Goal: Find specific page/section: Find specific page/section

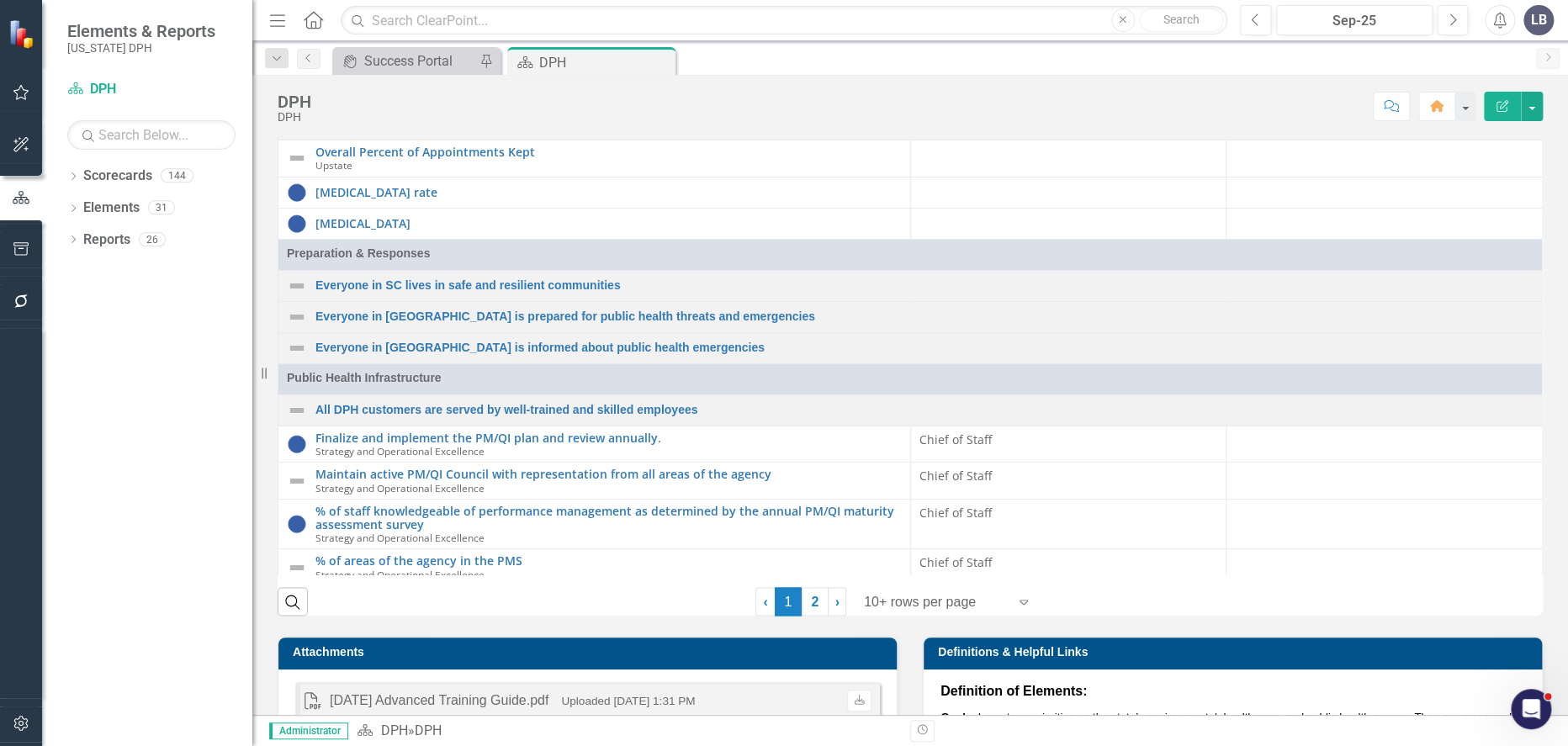
scroll to position [1401, 0]
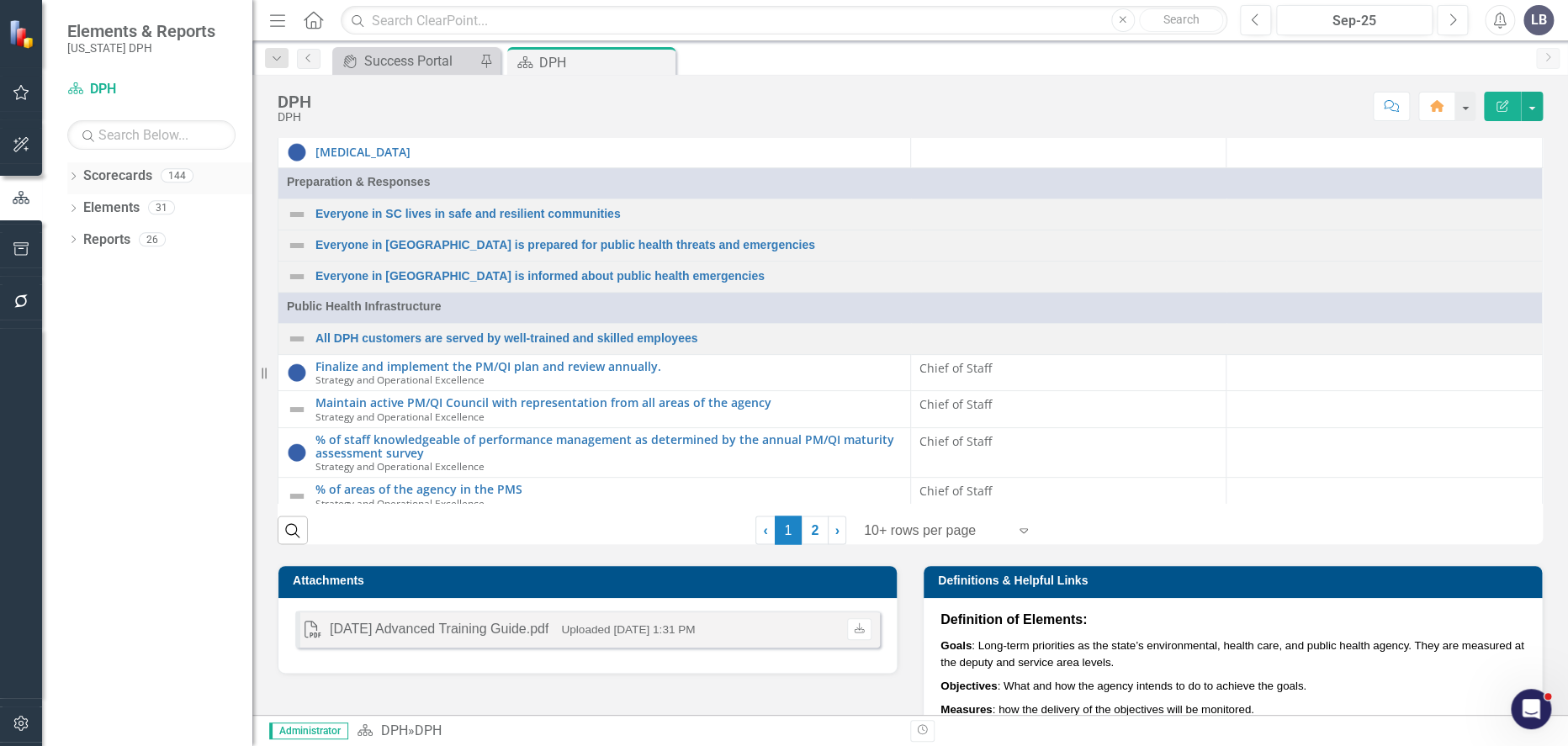
click at [74, 179] on icon "Dropdown" at bounding box center [73, 178] width 12 height 9
click at [115, 307] on link "PHIG" at bounding box center [173, 303] width 160 height 19
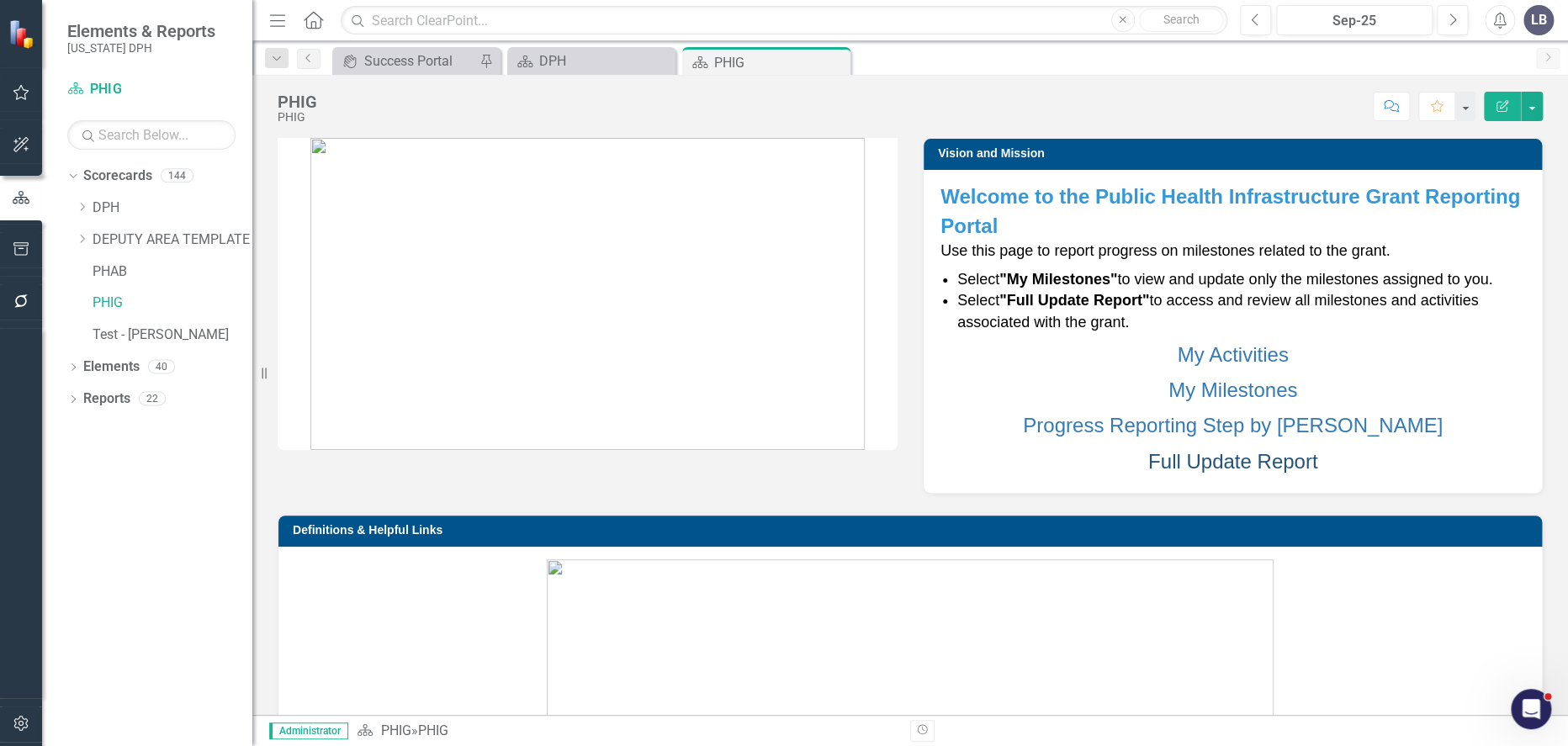
click at [1194, 461] on link "Full Update Report" at bounding box center [1233, 461] width 169 height 23
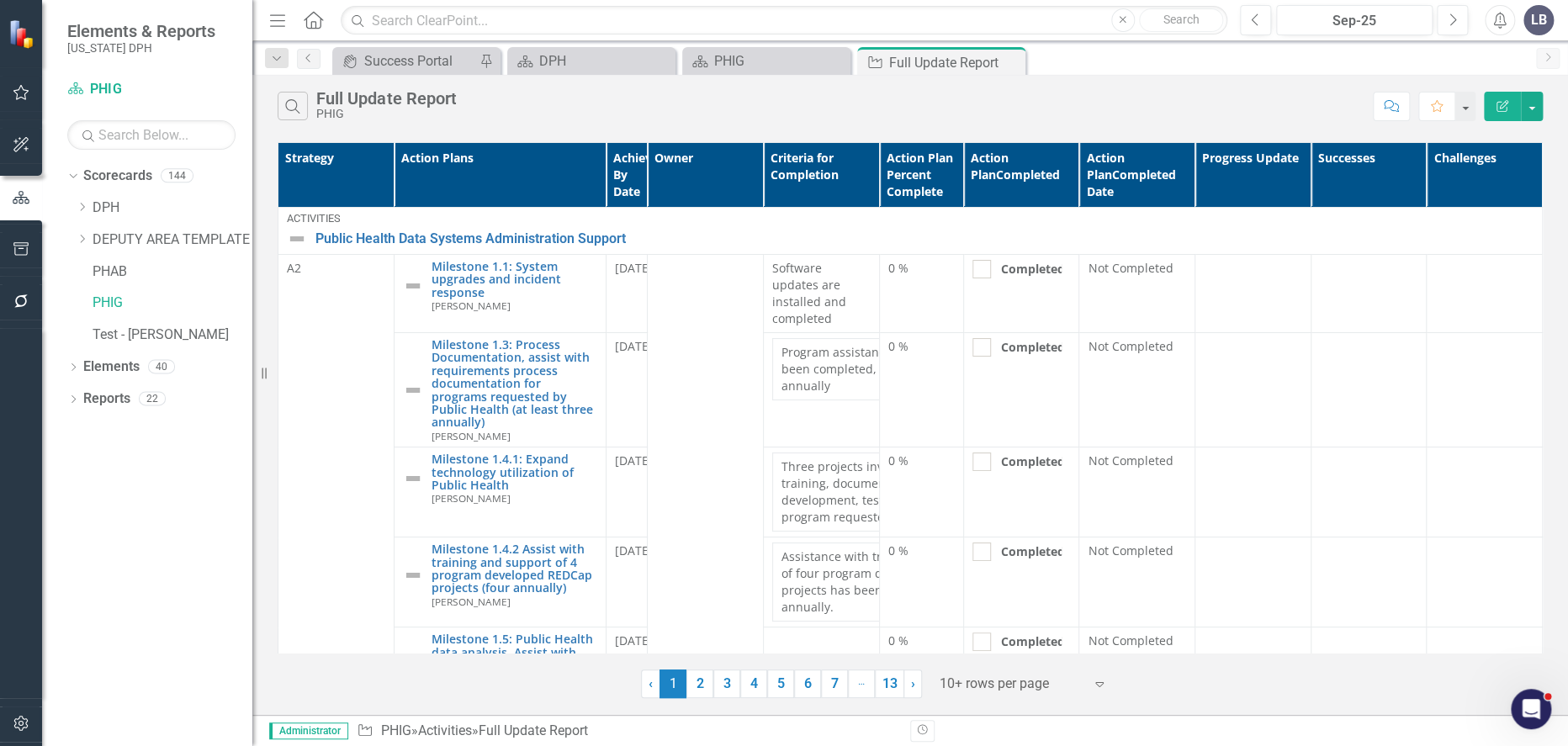
click at [311, 152] on th "Strategy" at bounding box center [336, 175] width 116 height 65
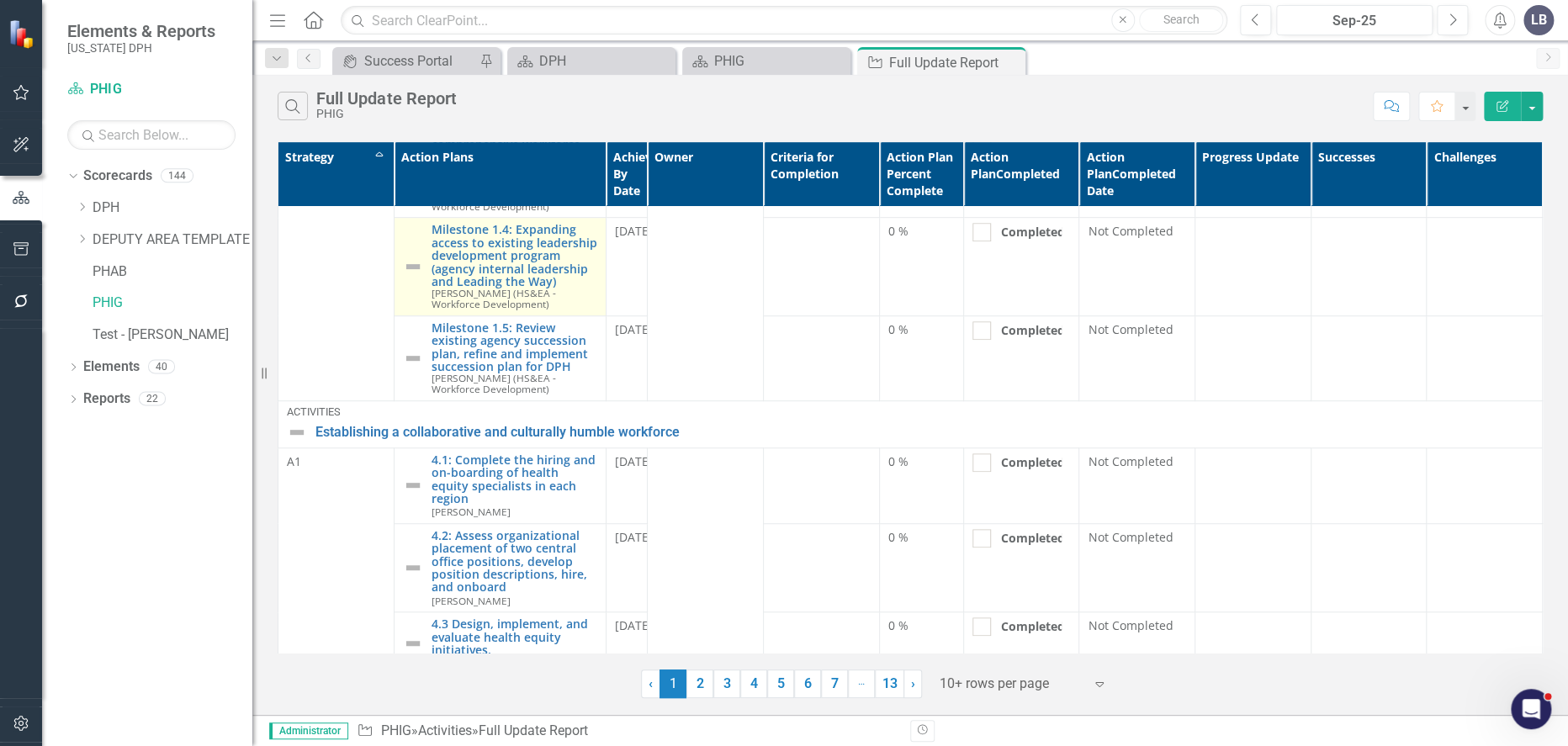
scroll to position [409, 0]
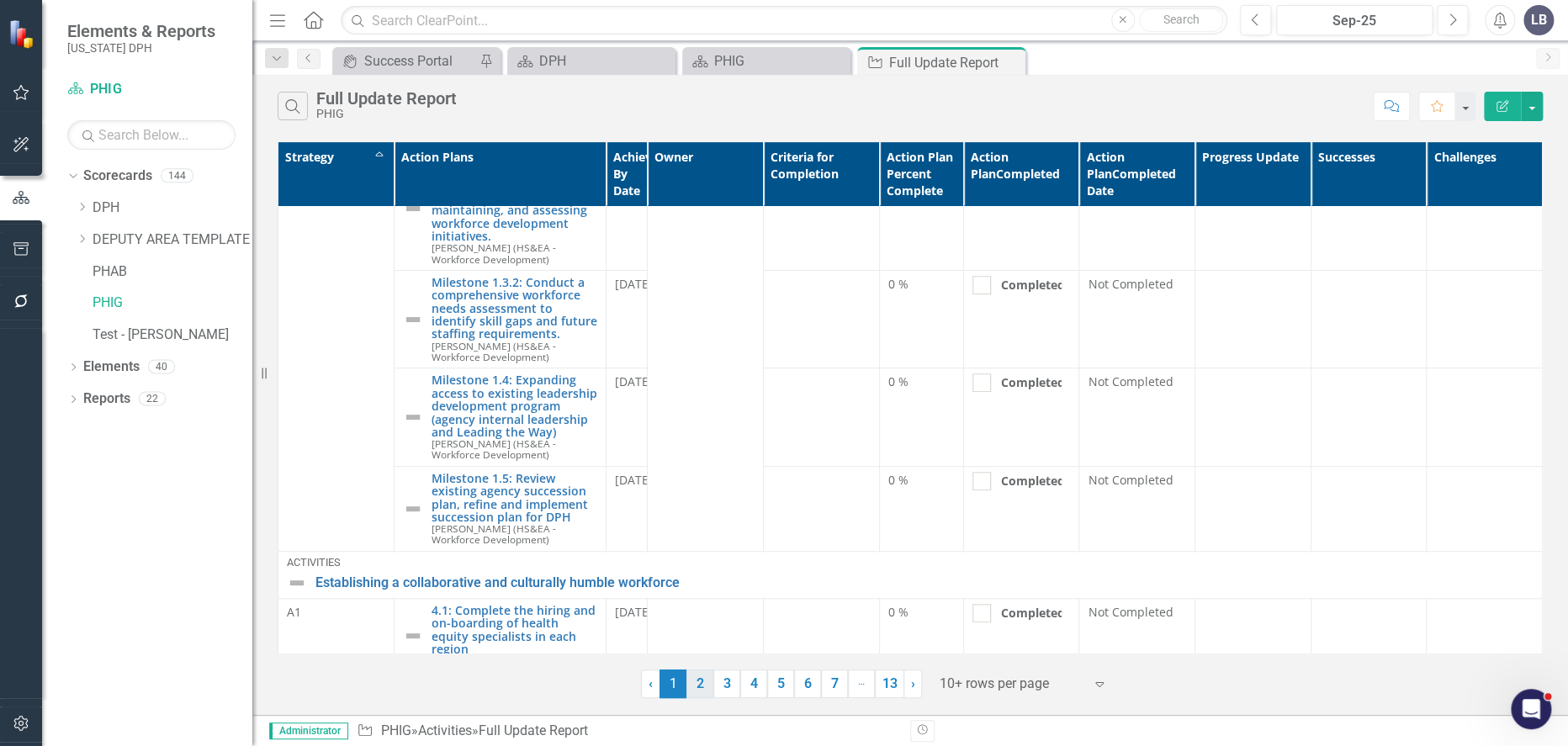
click at [694, 683] on link "2" at bounding box center [700, 684] width 27 height 28
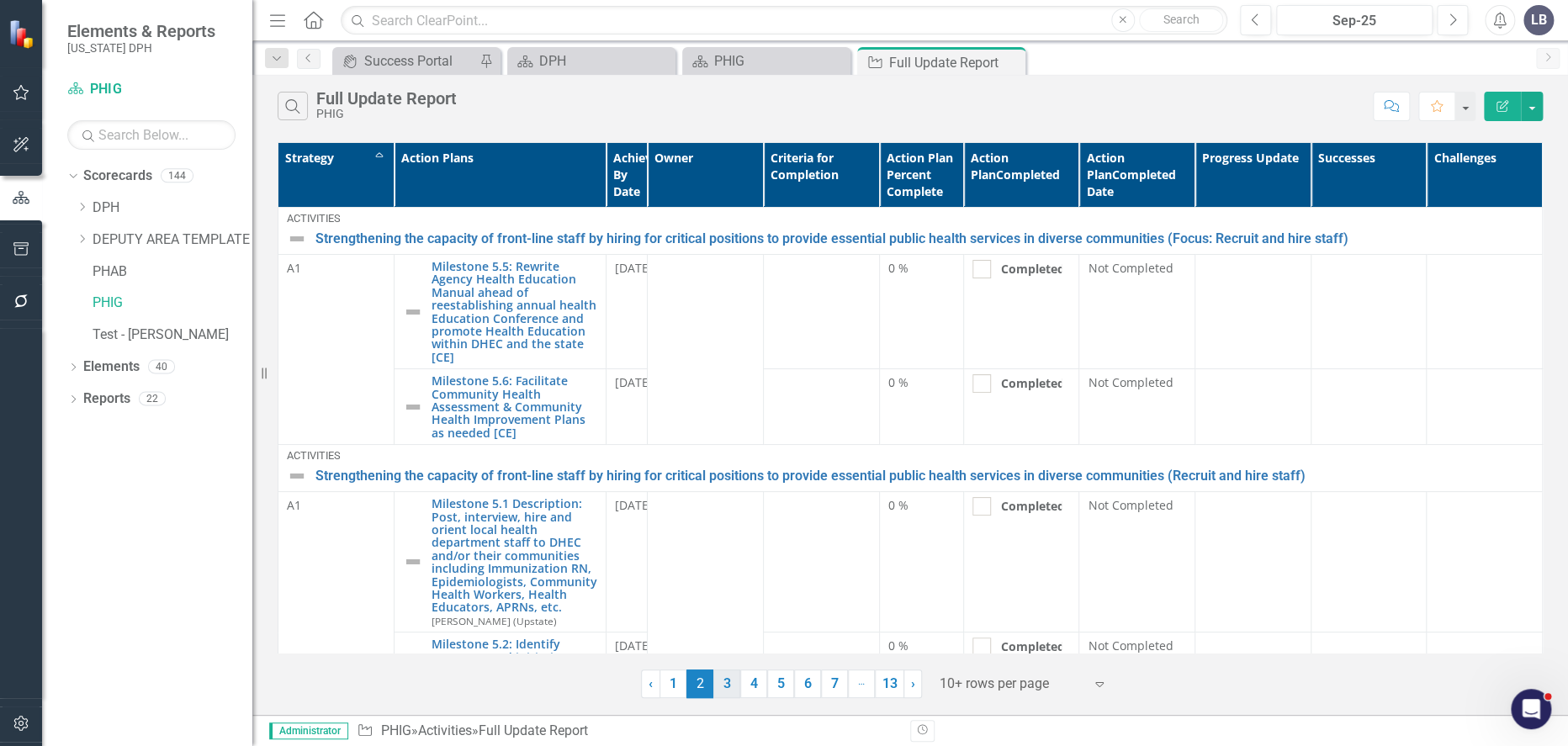
click at [733, 680] on link "3" at bounding box center [726, 684] width 27 height 28
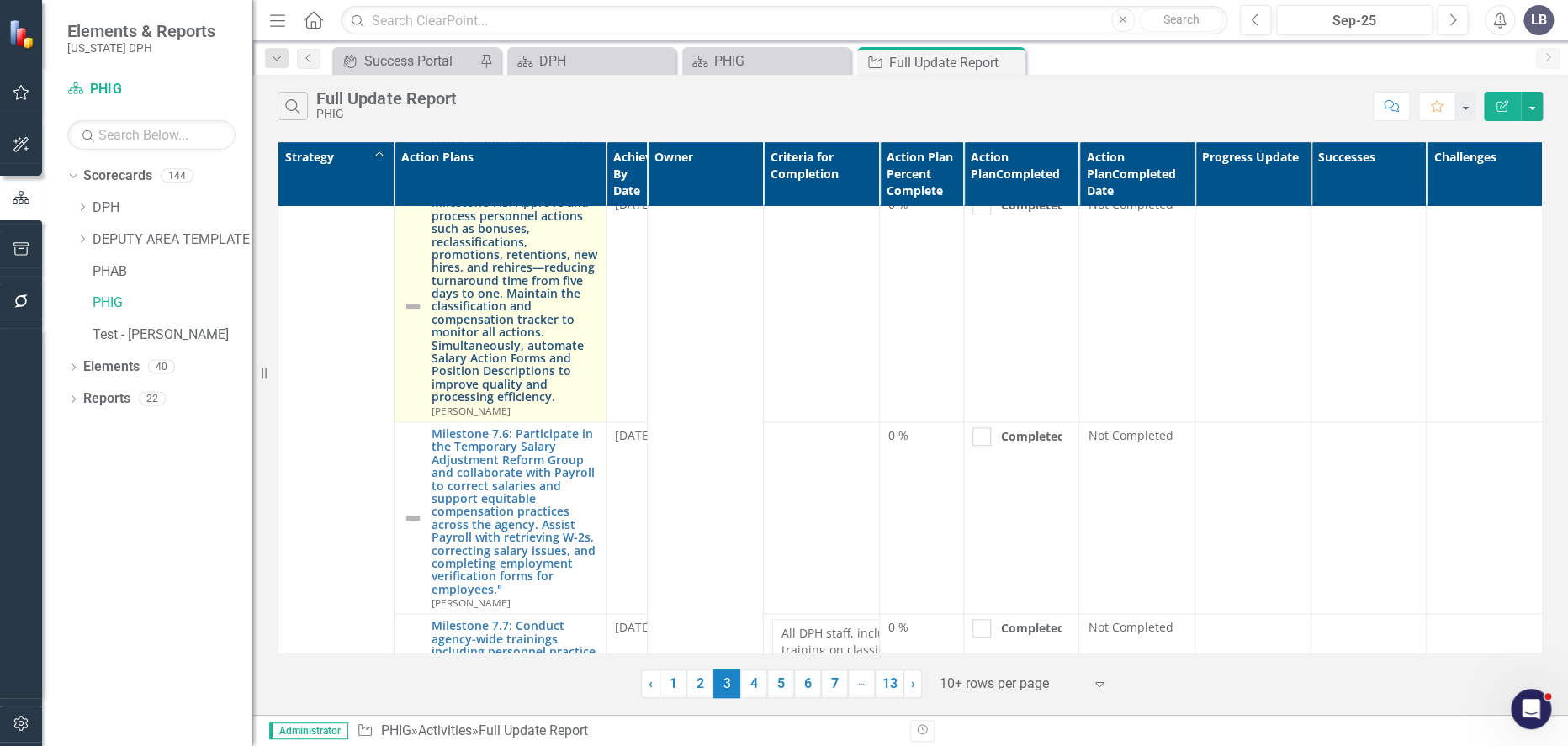
scroll to position [560, 0]
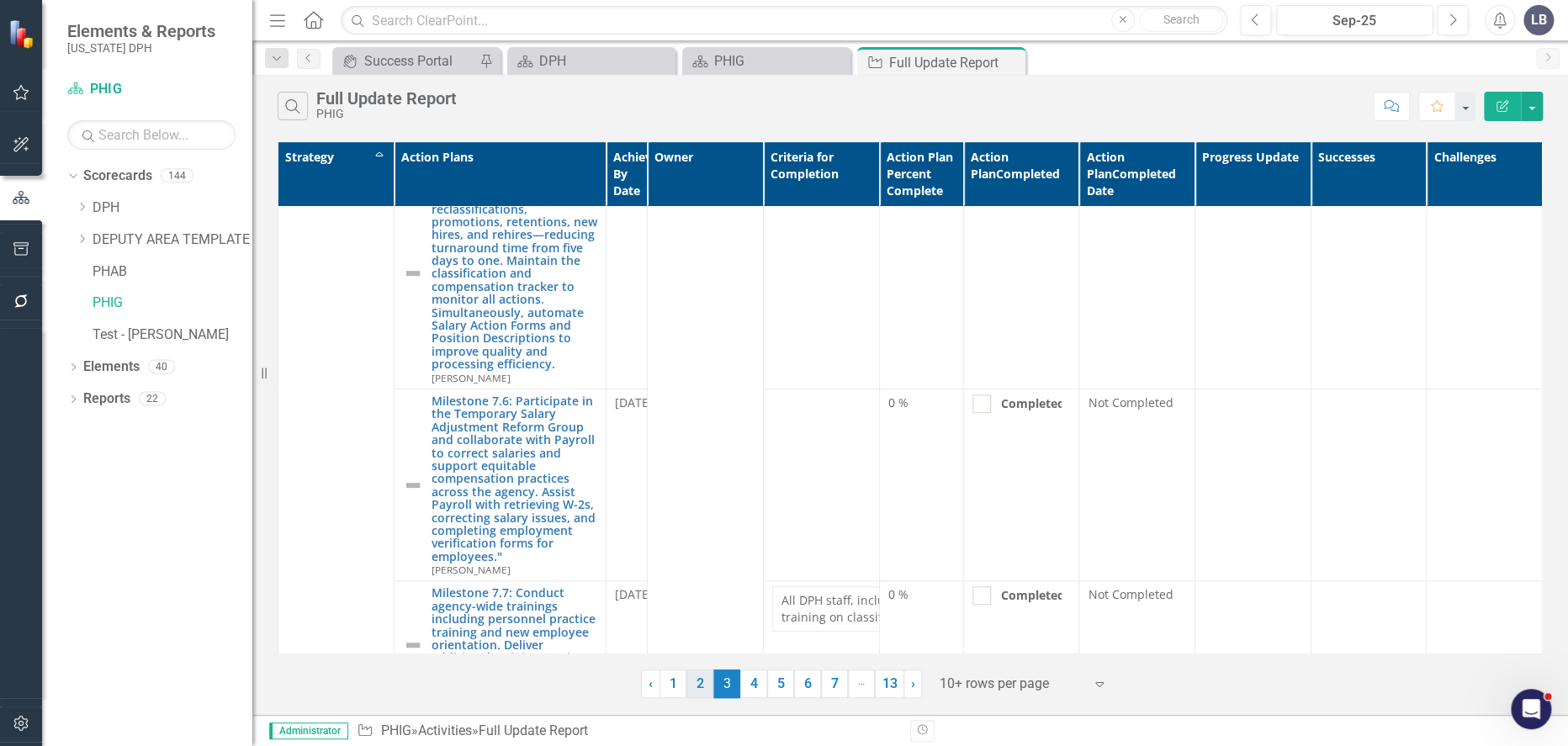
click at [702, 678] on link "2" at bounding box center [700, 684] width 27 height 28
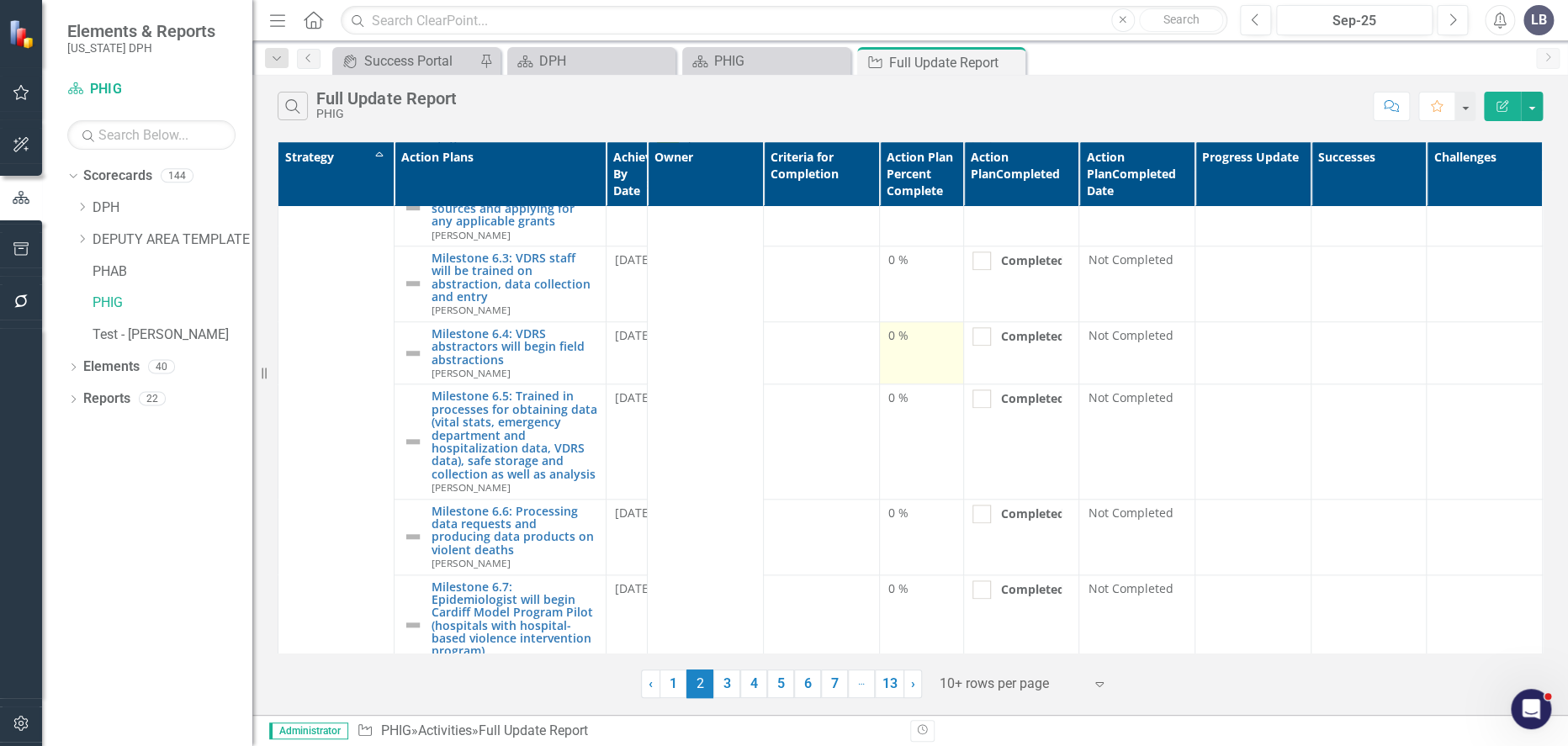
scroll to position [844, 0]
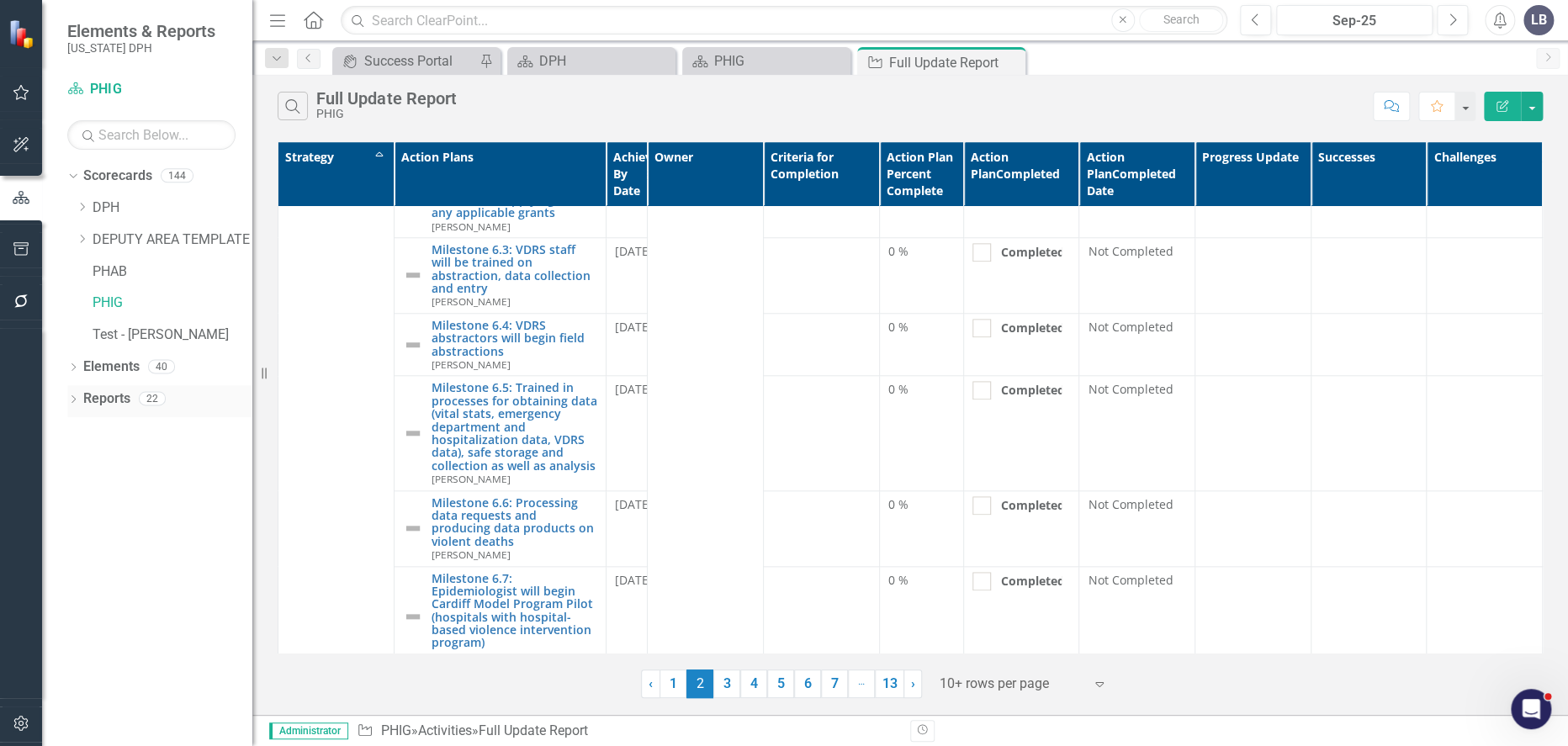
click at [74, 399] on icon "Dropdown" at bounding box center [73, 401] width 12 height 9
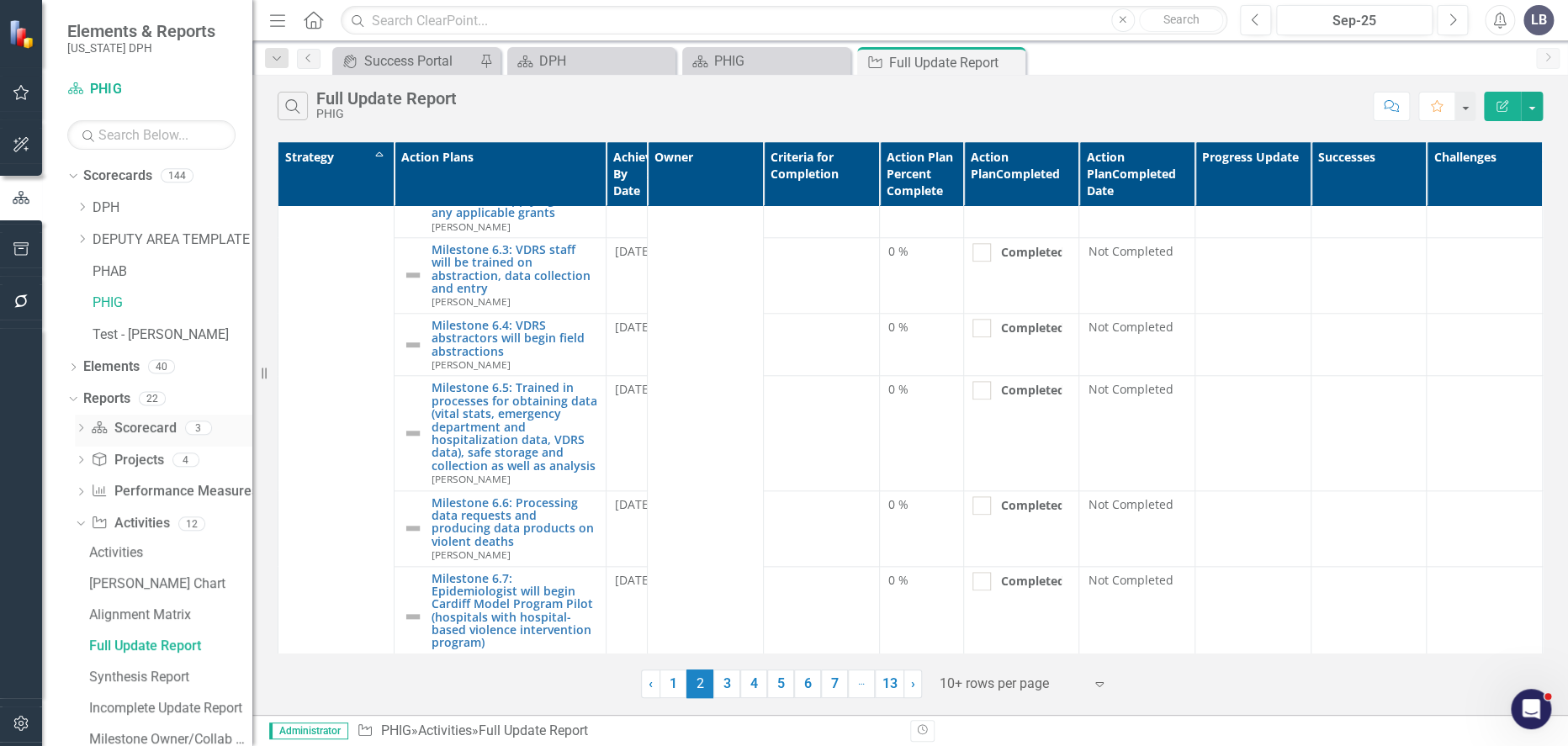
click at [84, 432] on icon "Dropdown" at bounding box center [81, 429] width 12 height 9
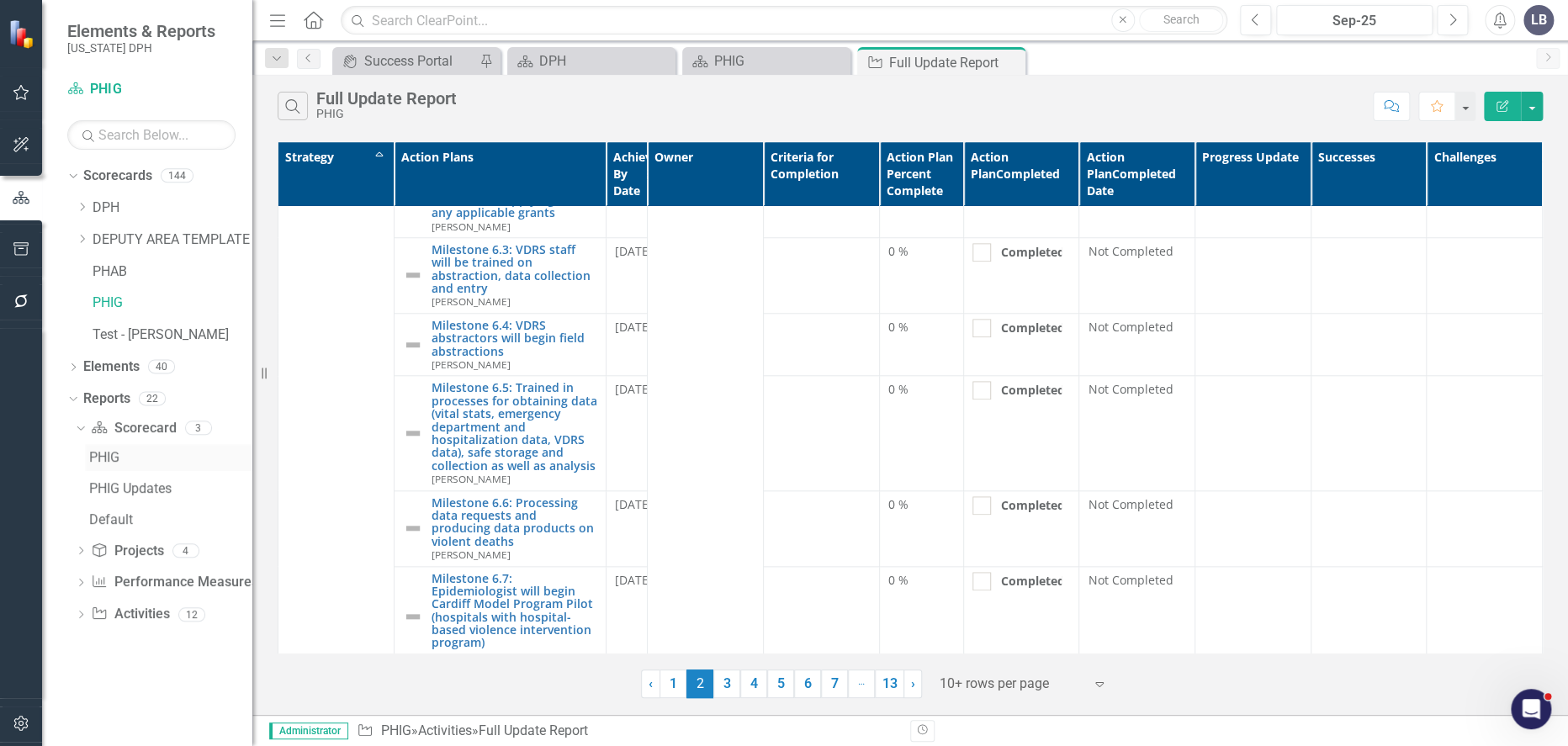
click at [118, 458] on div "PHIG" at bounding box center [171, 457] width 163 height 15
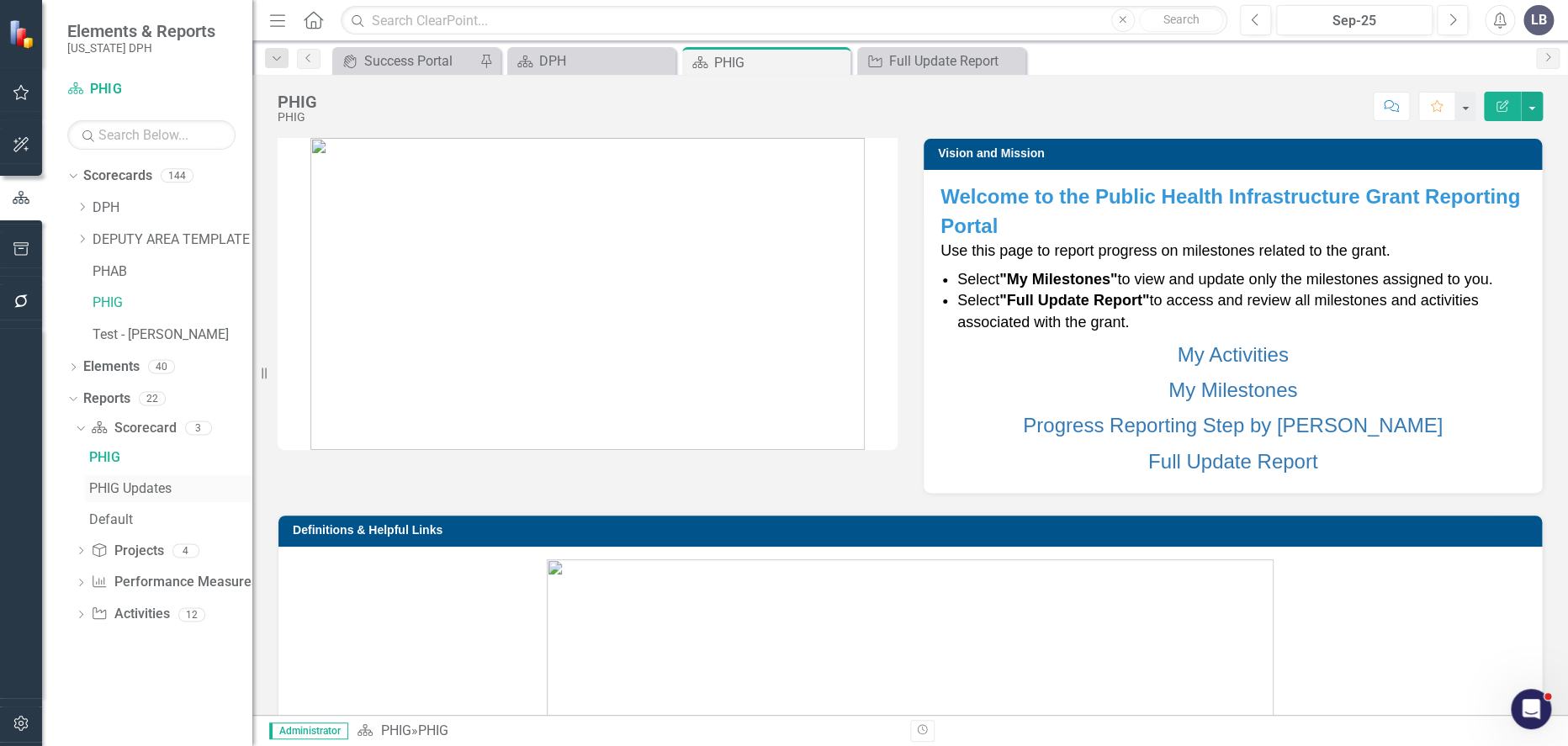
click at [137, 493] on div "PHIG Updates" at bounding box center [171, 488] width 163 height 15
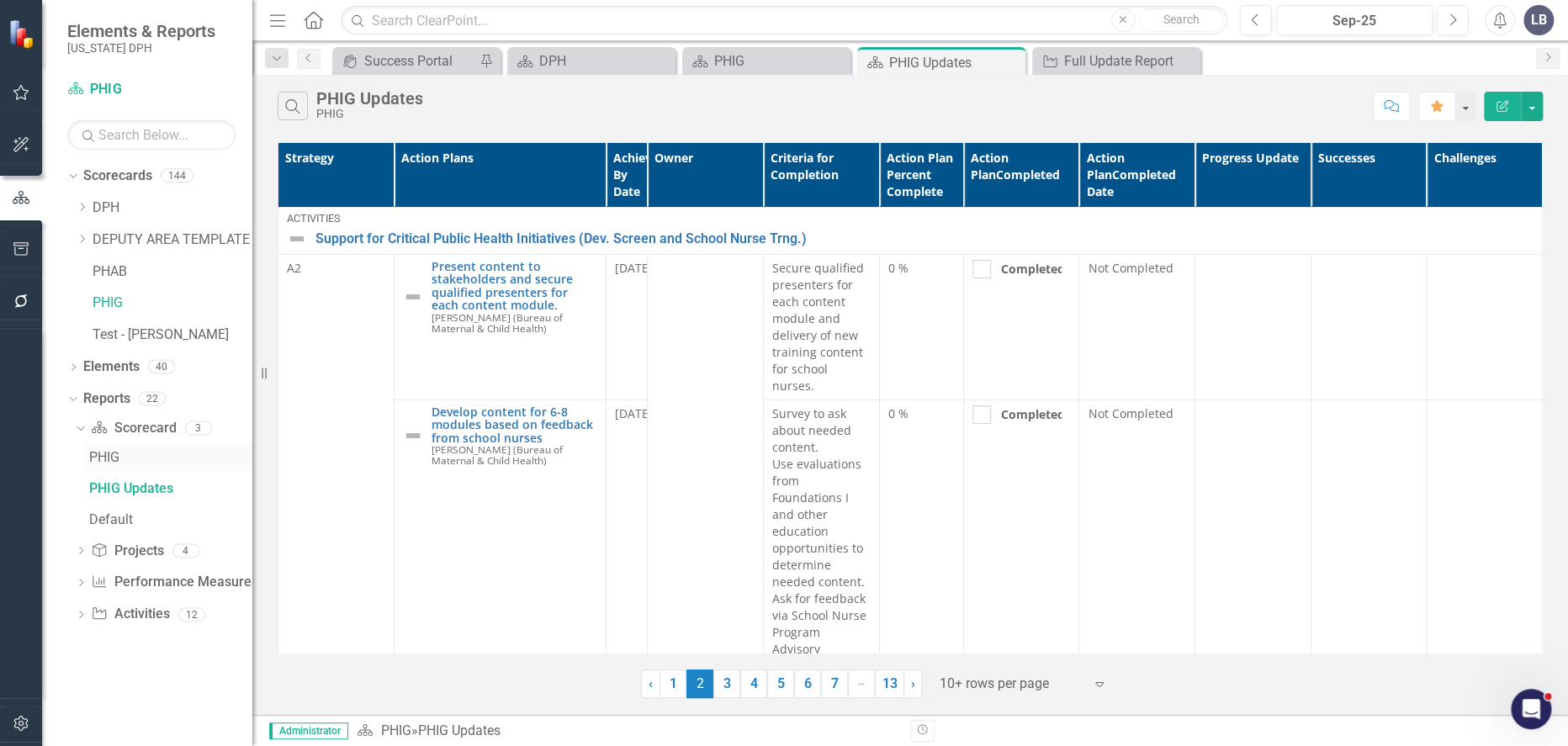
click at [110, 458] on div "PHIG" at bounding box center [171, 457] width 163 height 15
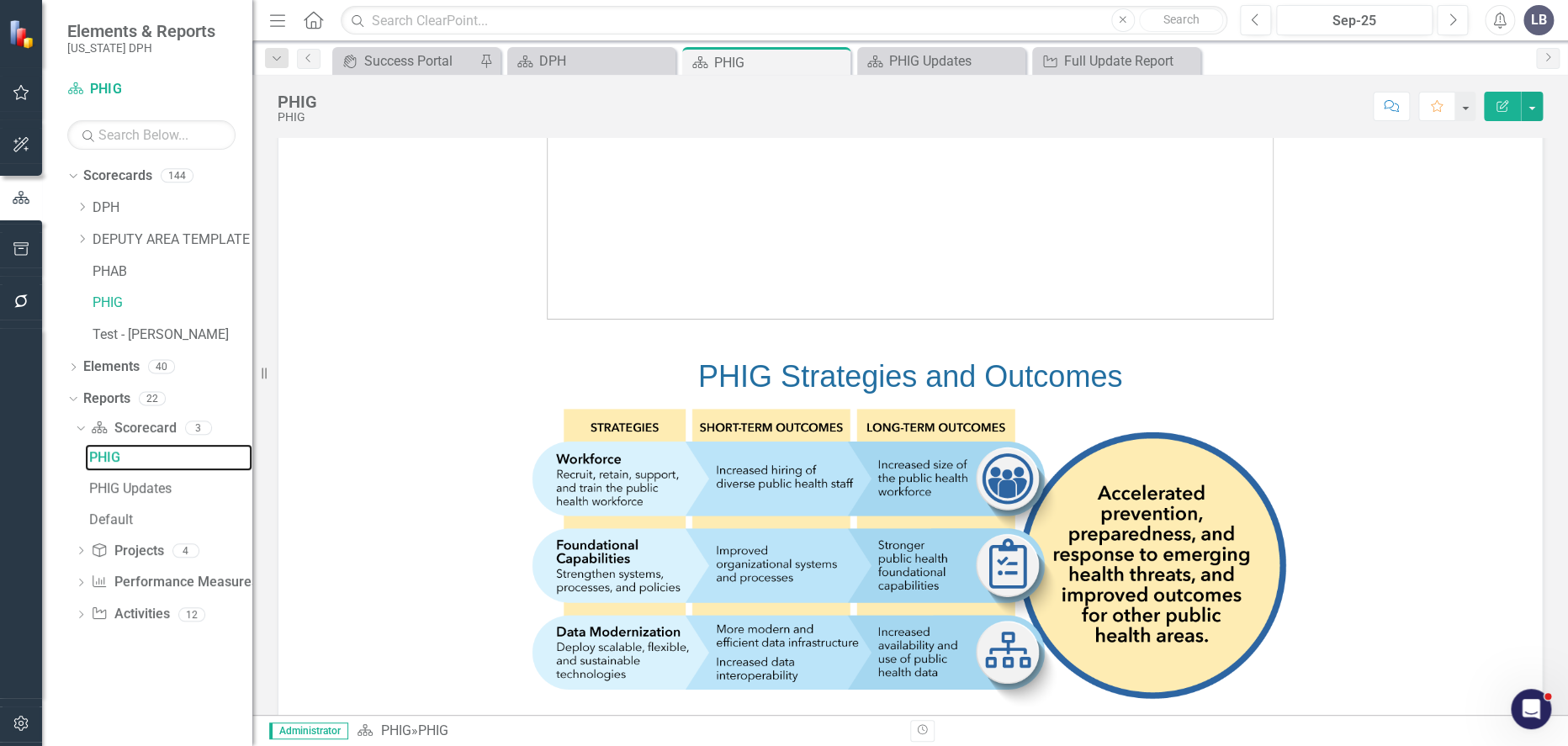
scroll to position [627, 0]
